Goal: Task Accomplishment & Management: Use online tool/utility

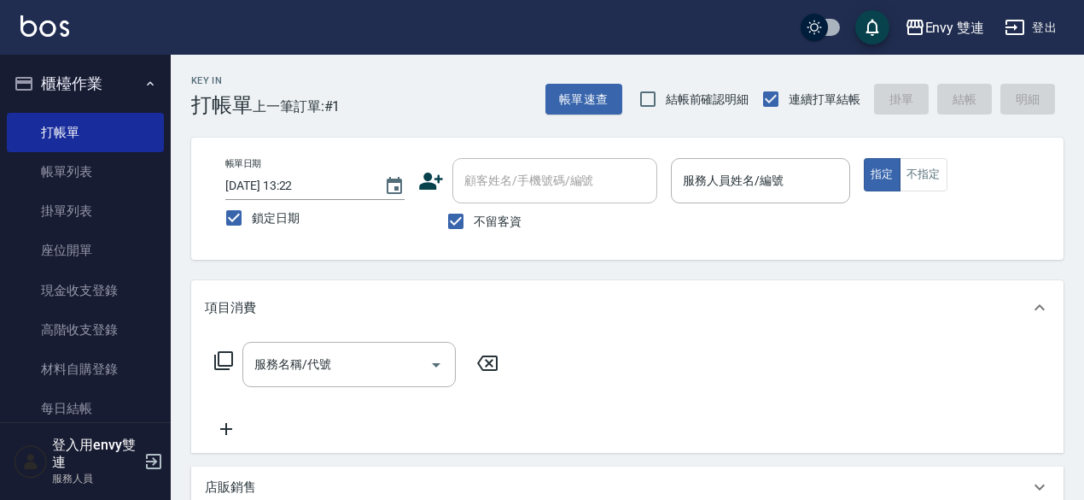
click at [173, 88] on div "Key In 打帳單 上一筆訂單:#1" at bounding box center [255, 86] width 169 height 62
click at [771, 163] on div "服務人員姓名/編號" at bounding box center [760, 180] width 179 height 45
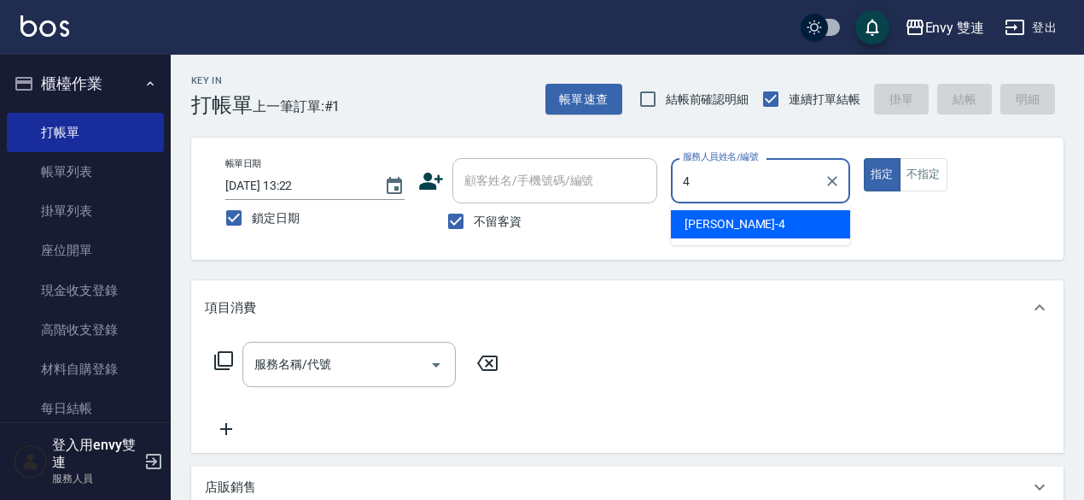
type input "[PERSON_NAME]-4"
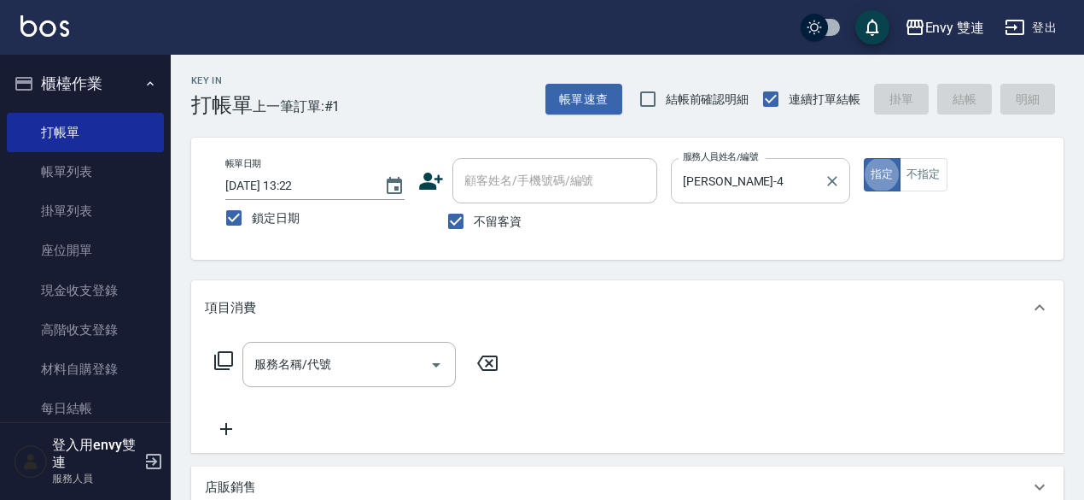
type button "true"
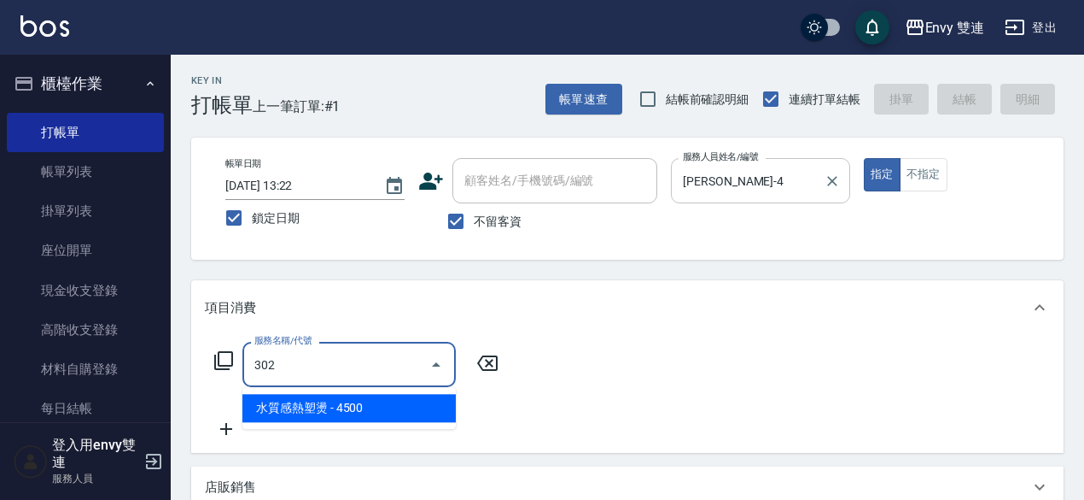
type input "水質感熱塑燙(302)"
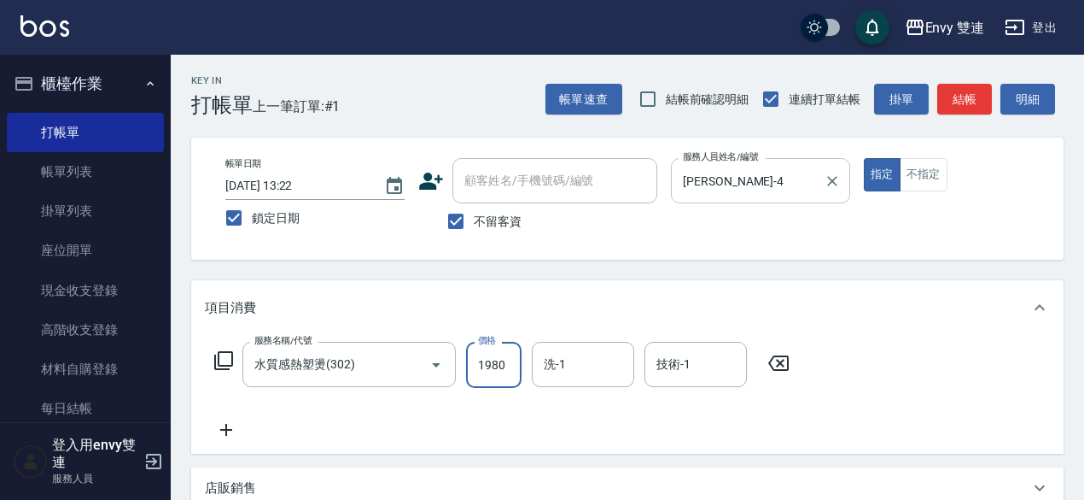
type input "1980"
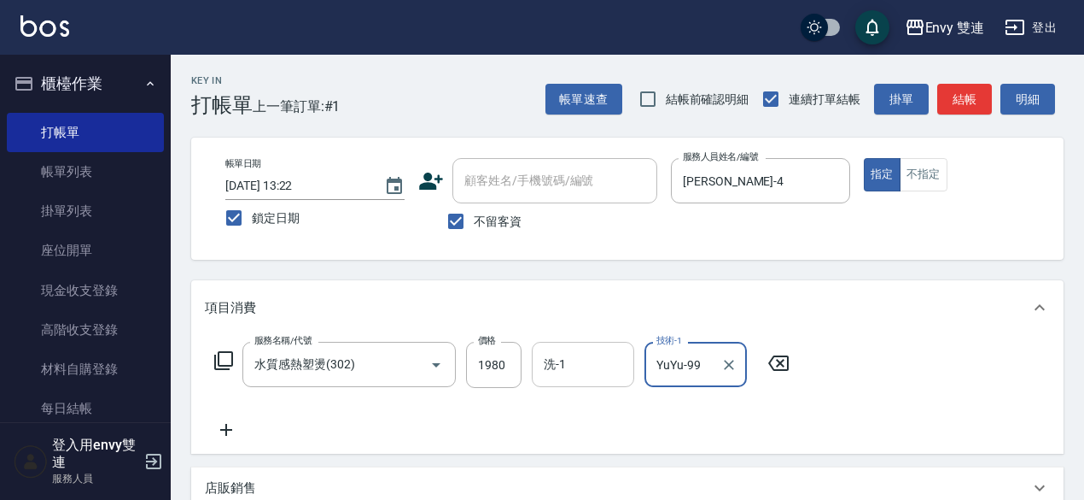
type input "YuYu-99"
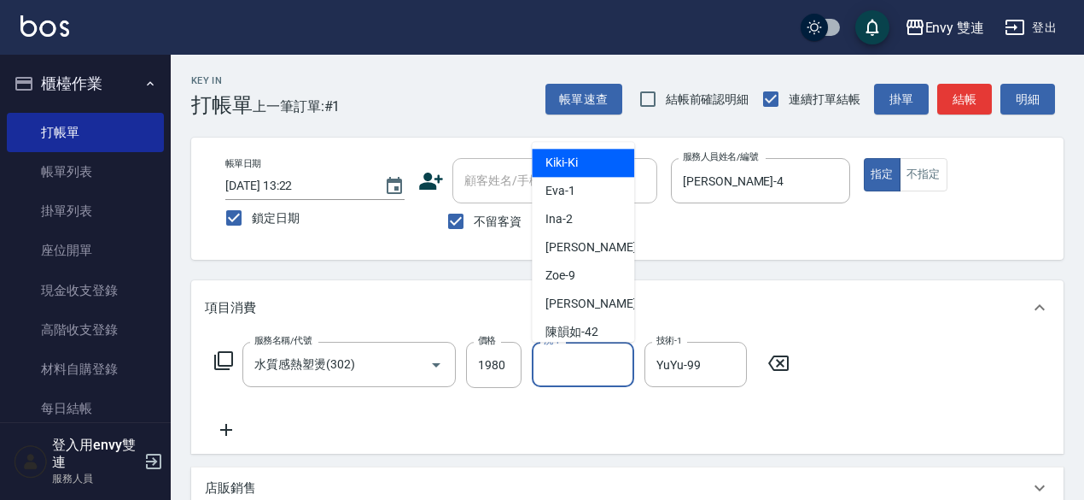
click at [599, 372] on input "洗-1" at bounding box center [583, 364] width 87 height 30
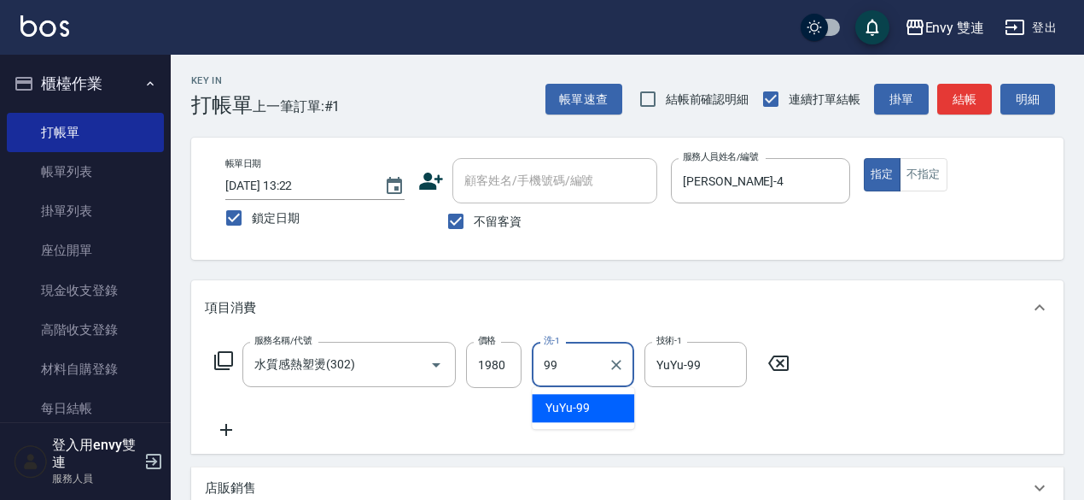
type input "YuYu-99"
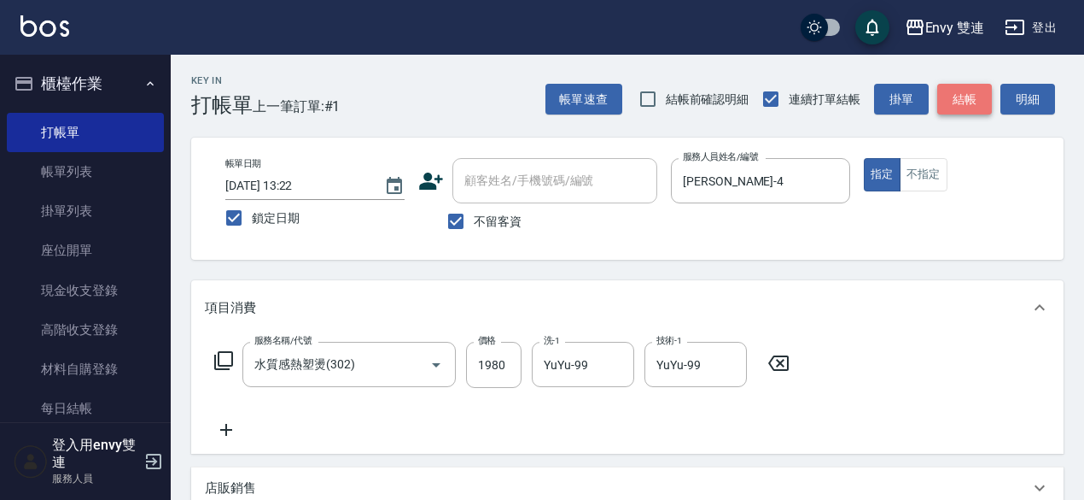
click at [975, 98] on button "結帳" at bounding box center [965, 100] width 55 height 32
